Goal: Task Accomplishment & Management: Manage account settings

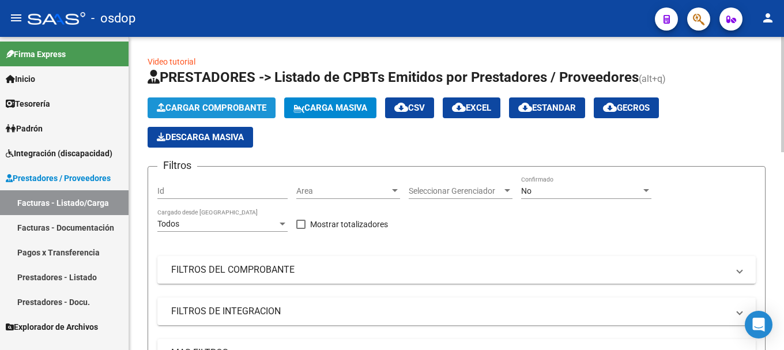
click at [215, 107] on span "Cargar Comprobante" at bounding box center [212, 108] width 110 height 10
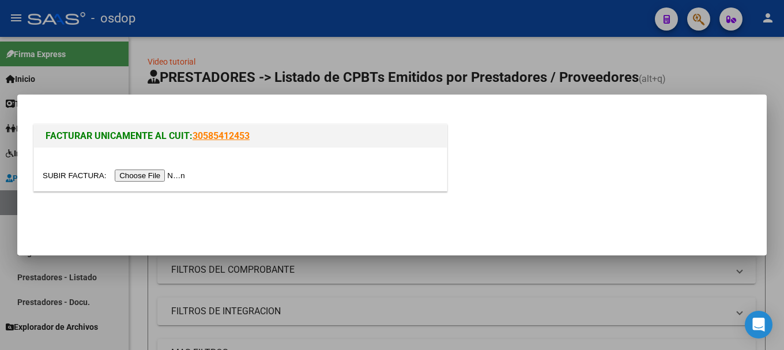
click at [165, 177] on input "file" at bounding box center [116, 176] width 146 height 12
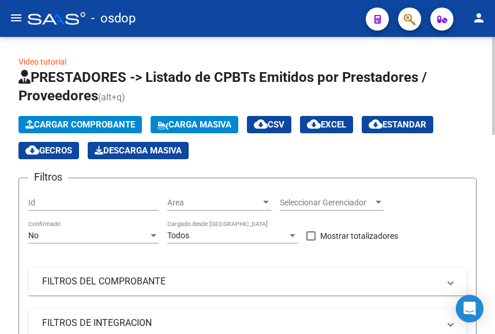
click at [93, 126] on span "Cargar Comprobante" at bounding box center [80, 124] width 110 height 10
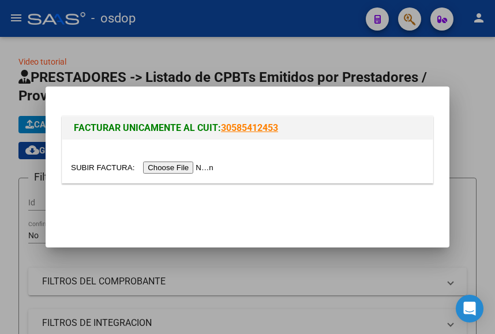
click at [173, 166] on input "file" at bounding box center [144, 168] width 146 height 12
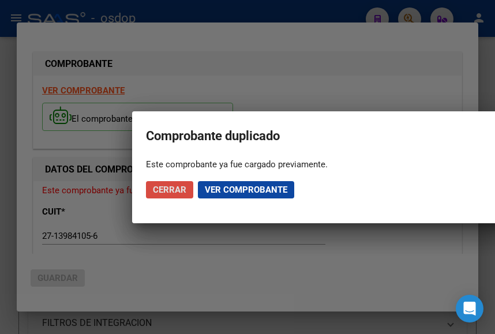
click at [166, 192] on span "Cerrar" at bounding box center [169, 190] width 33 height 10
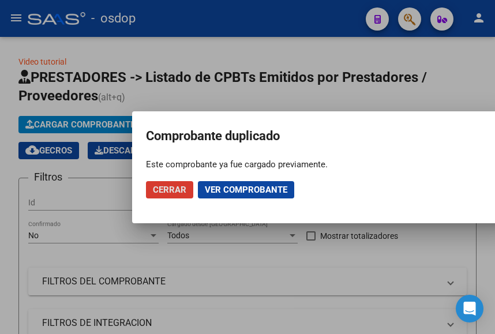
click at [162, 186] on span "Cerrar" at bounding box center [169, 190] width 33 height 10
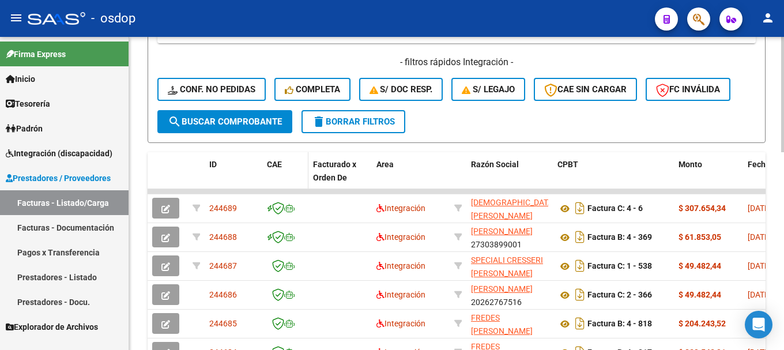
scroll to position [288, 0]
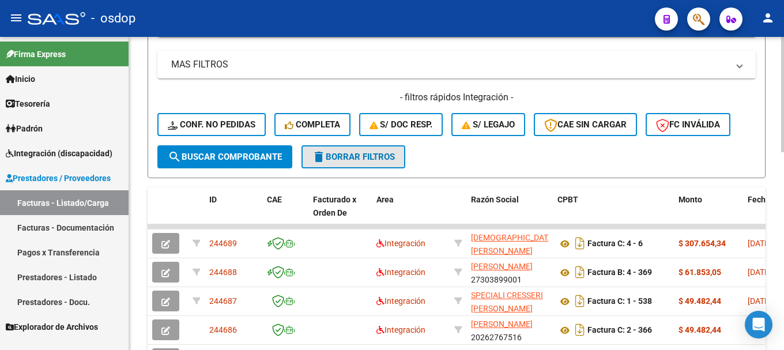
click at [340, 157] on span "delete Borrar Filtros" at bounding box center [353, 157] width 83 height 10
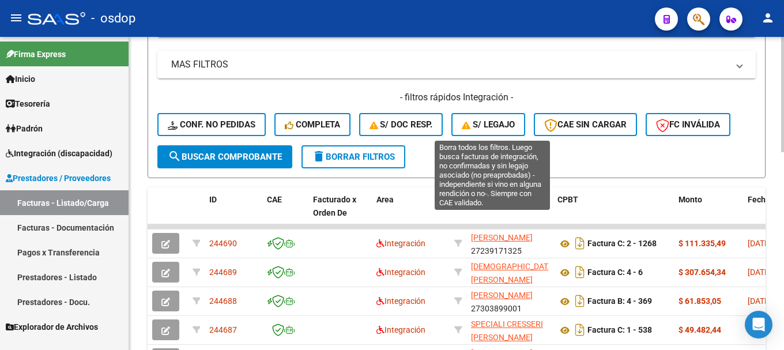
click at [487, 123] on span "S/ legajo" at bounding box center [488, 124] width 53 height 10
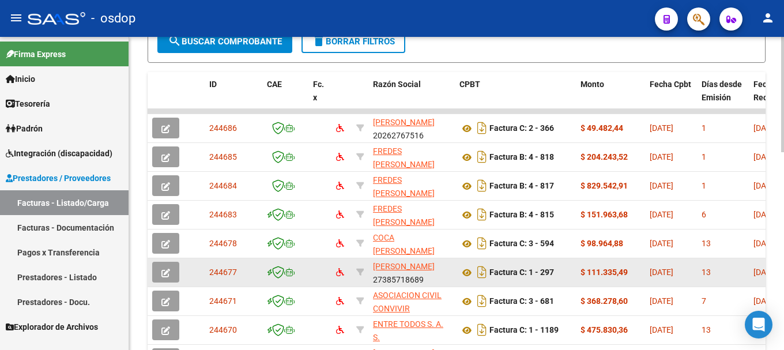
scroll to position [231, 0]
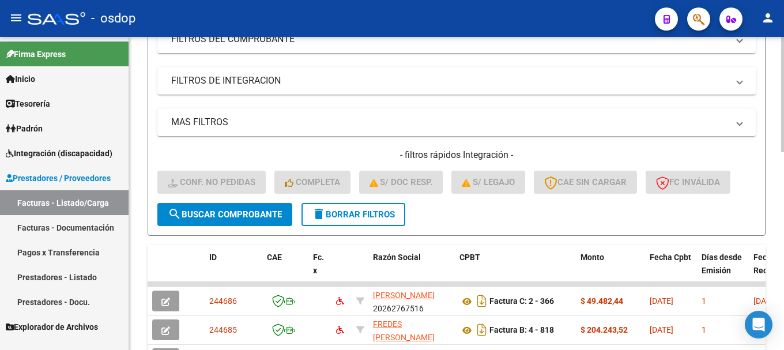
click at [366, 213] on span "delete Borrar Filtros" at bounding box center [353, 214] width 83 height 10
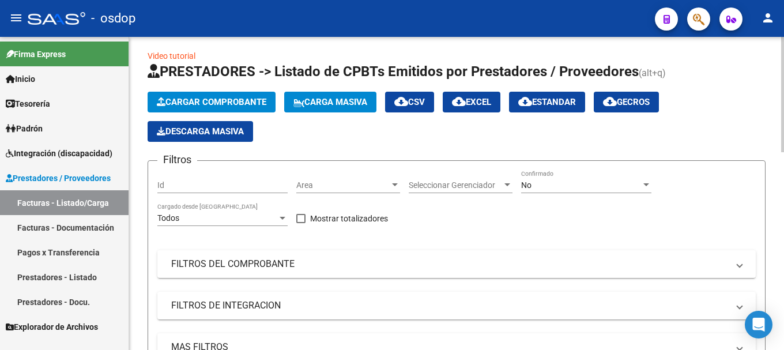
scroll to position [0, 0]
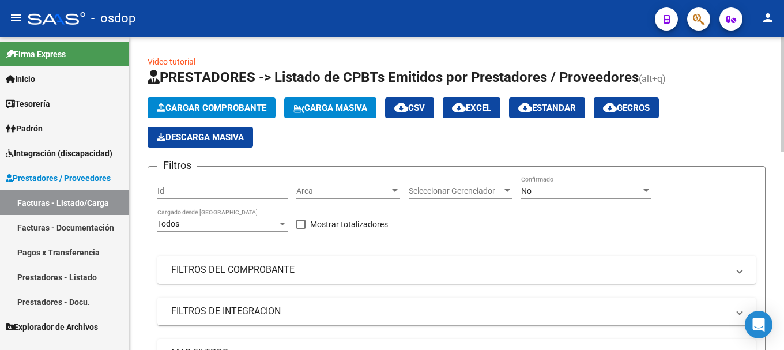
click at [262, 272] on mat-panel-title "FILTROS DEL COMPROBANTE" at bounding box center [449, 270] width 557 height 13
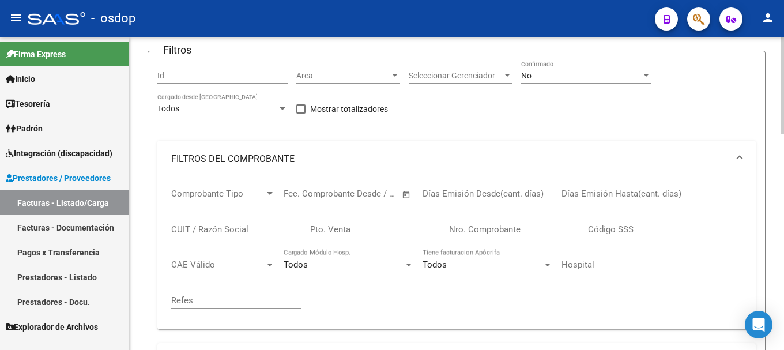
scroll to position [173, 0]
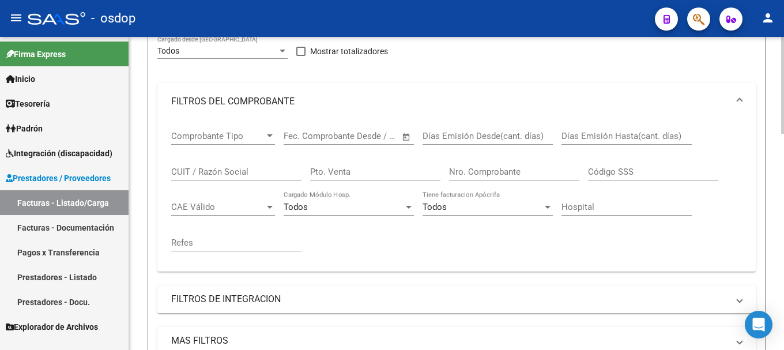
click at [481, 171] on input "Nro. Comprobante" at bounding box center [514, 172] width 130 height 10
paste input "2310"
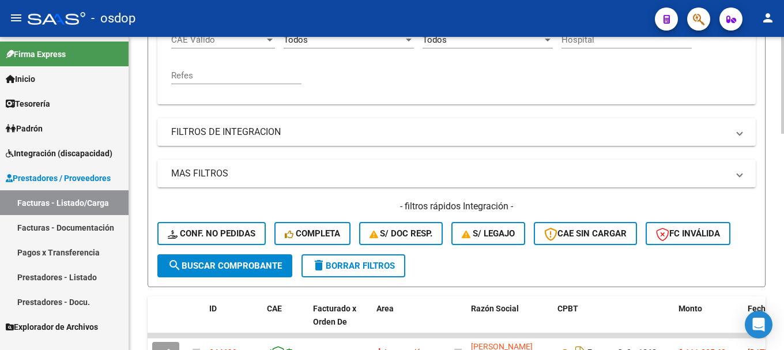
scroll to position [346, 0]
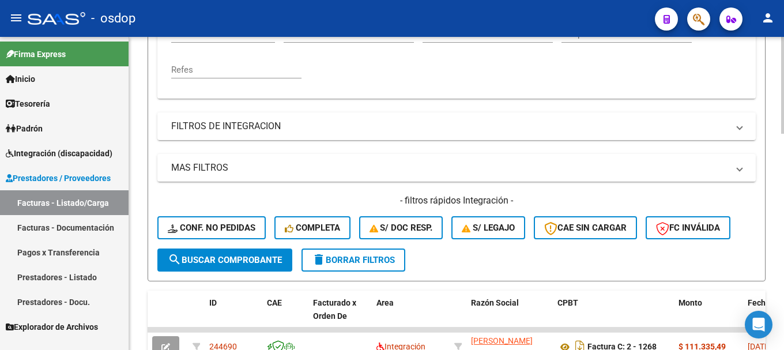
type input "2310"
click at [248, 259] on span "search Buscar Comprobante" at bounding box center [225, 260] width 114 height 10
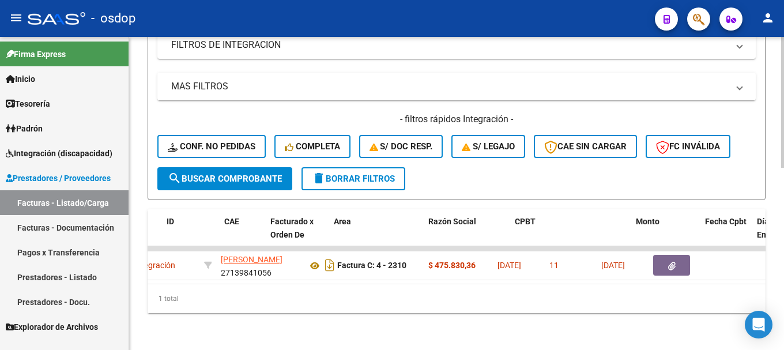
scroll to position [0, 0]
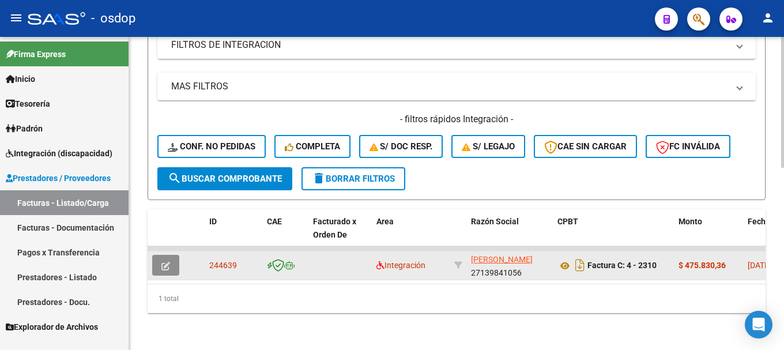
click at [168, 262] on icon "button" at bounding box center [166, 266] width 9 height 9
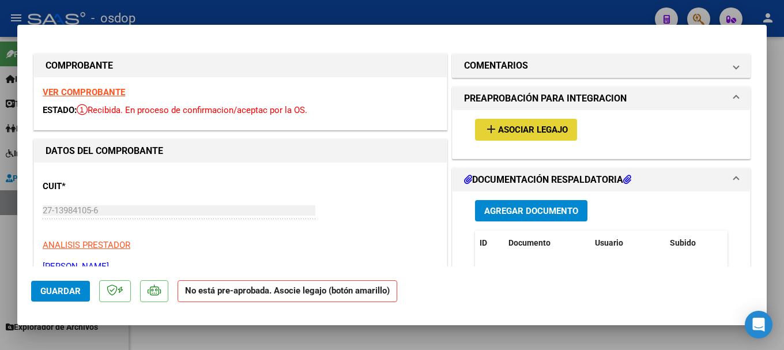
click at [526, 133] on span "Asociar Legajo" at bounding box center [533, 130] width 70 height 10
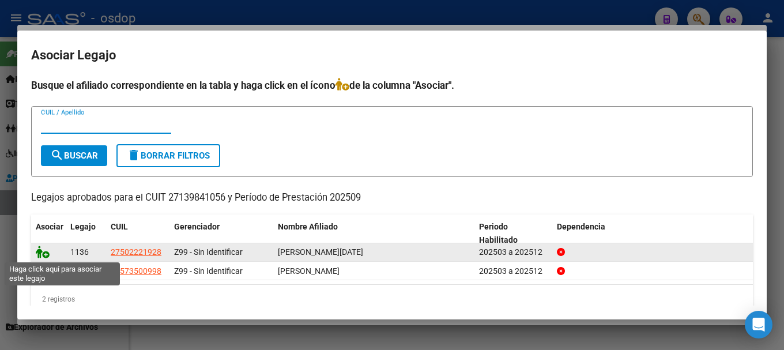
click at [40, 250] on icon at bounding box center [43, 252] width 14 height 13
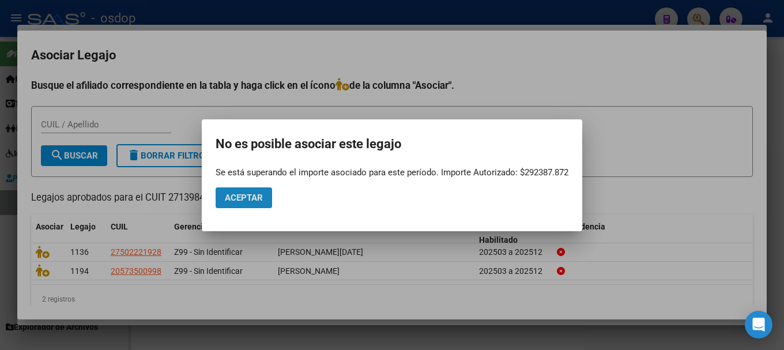
click at [256, 195] on span "Aceptar" at bounding box center [244, 198] width 38 height 10
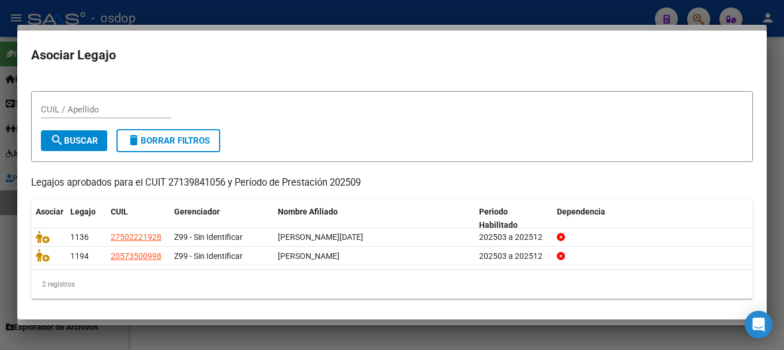
scroll to position [18, 0]
